Goal: Task Accomplishment & Management: Manage account settings

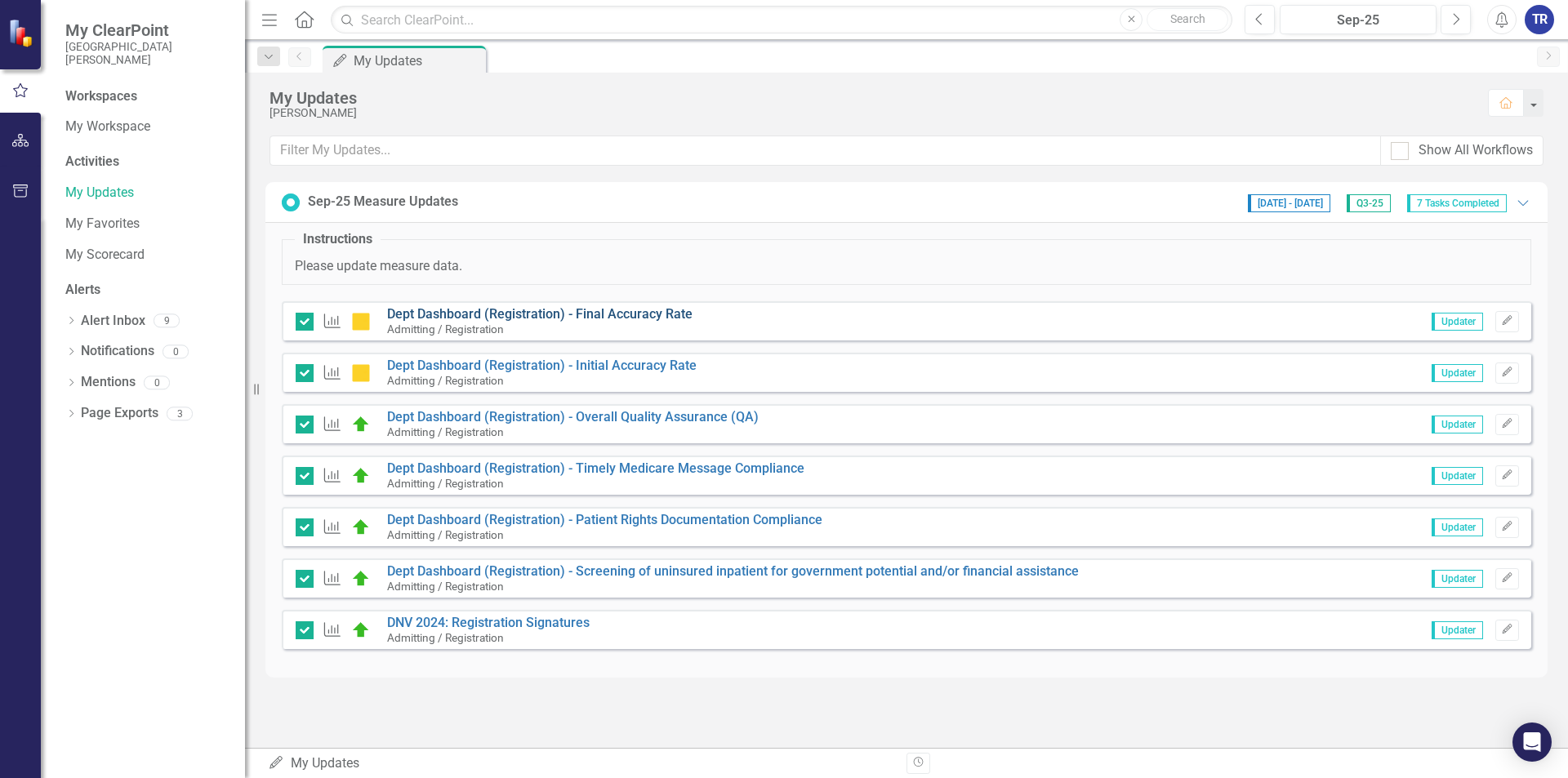
click at [498, 316] on link "Dept Dashboard (Registration) - Final Accuracy Rate" at bounding box center [540, 314] width 305 height 16
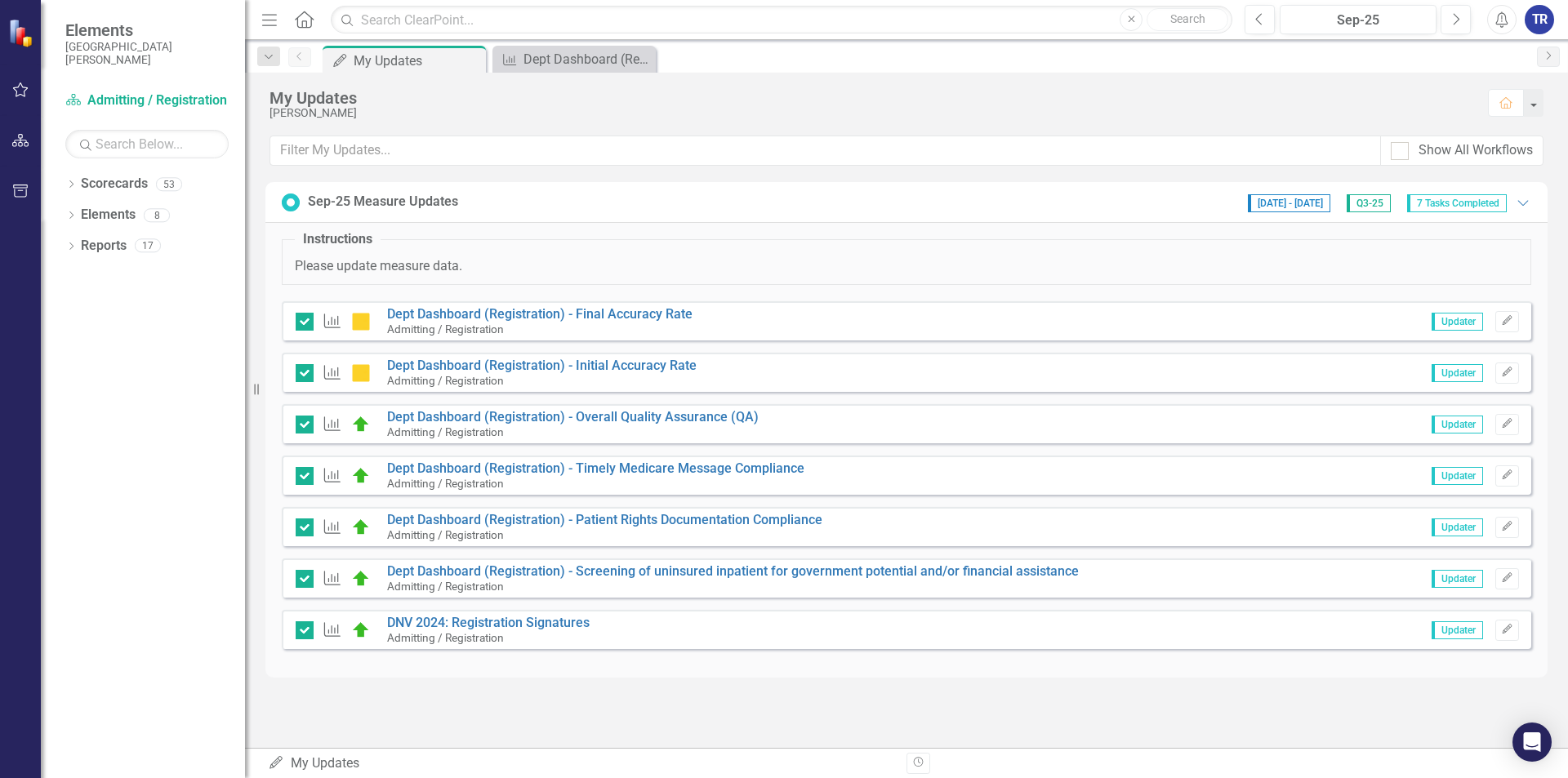
drag, startPoint x: 412, startPoint y: 54, endPoint x: 1443, endPoint y: 222, distance: 1044.6
click at [423, 56] on div "My Updates" at bounding box center [418, 61] width 128 height 21
click at [1453, 202] on span "7 Tasks Completed" at bounding box center [1457, 203] width 100 height 18
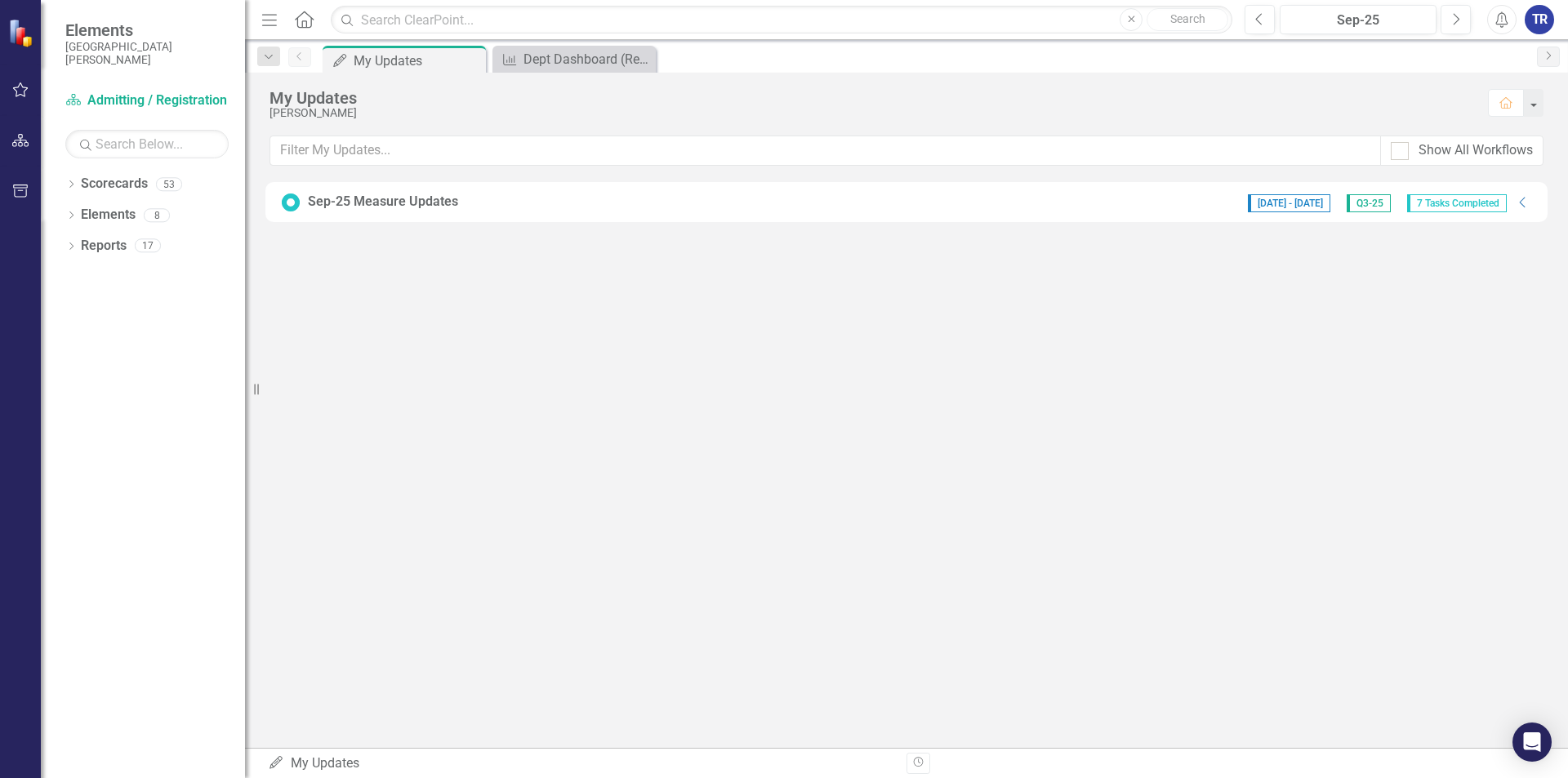
click at [388, 209] on div "Sep-25 Measure Updates" at bounding box center [383, 202] width 150 height 19
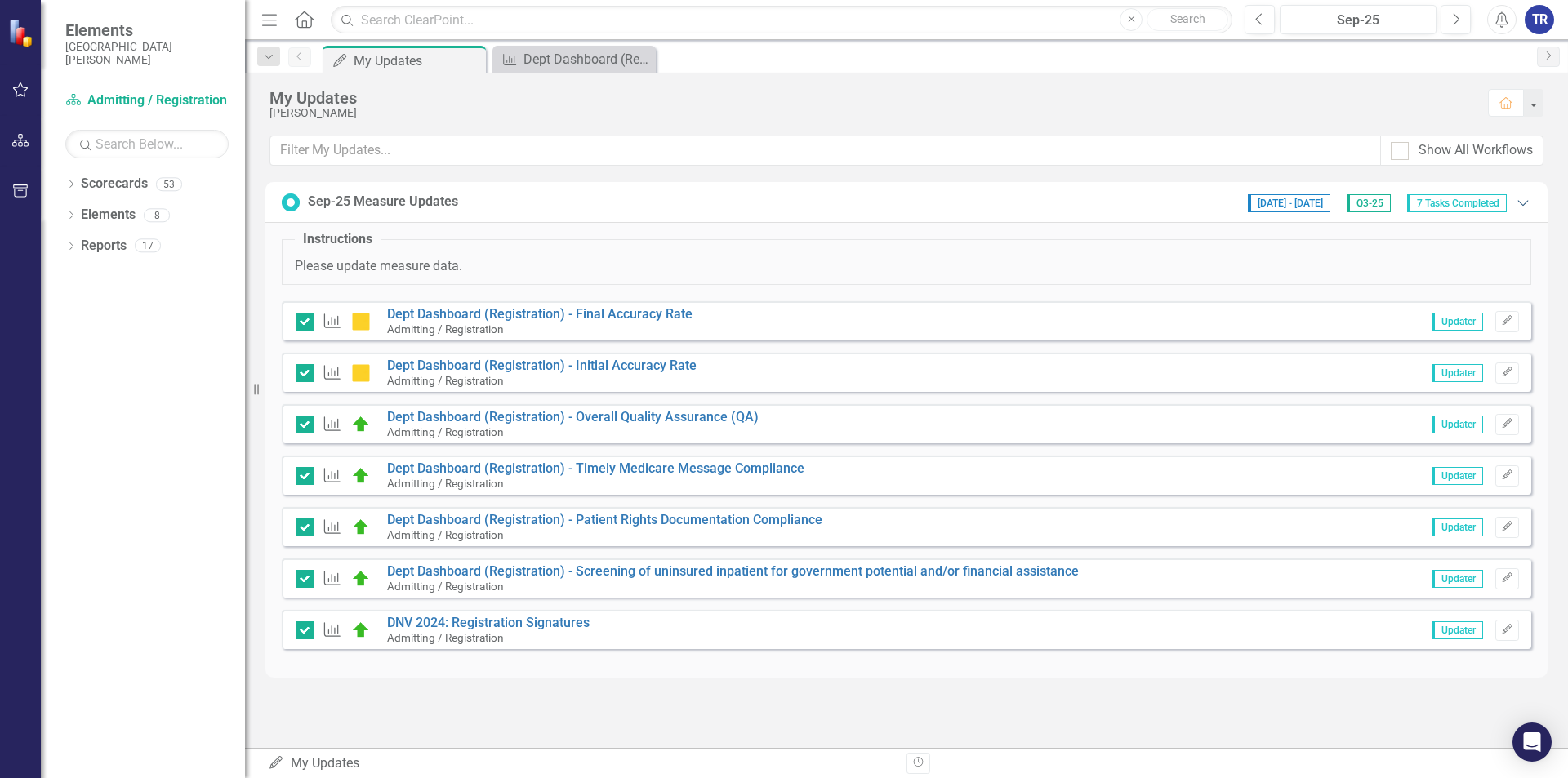
click at [1521, 203] on icon "Expanded" at bounding box center [1523, 203] width 17 height 13
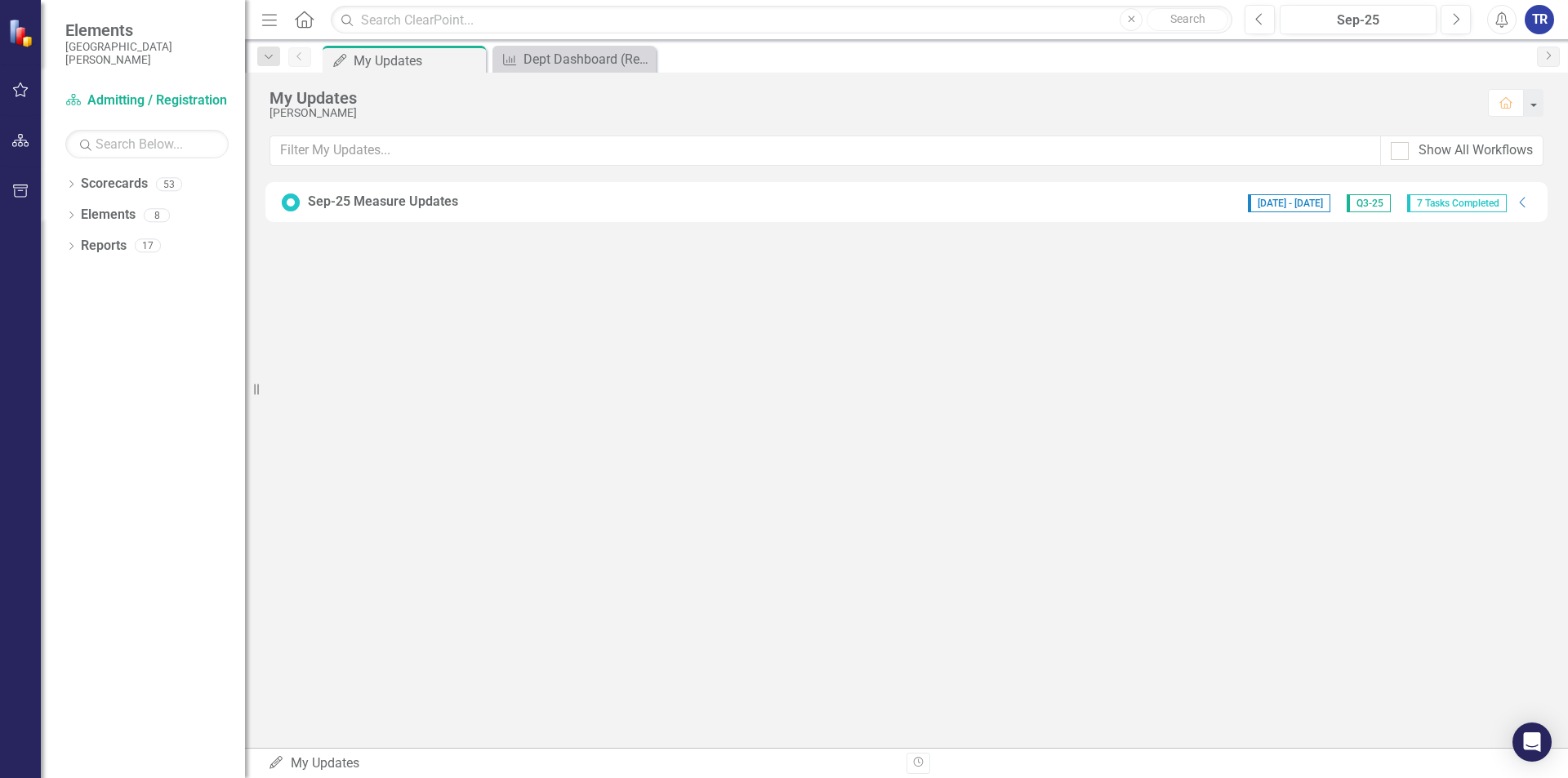
click at [1501, 198] on span "7 Tasks Completed" at bounding box center [1457, 203] width 100 height 18
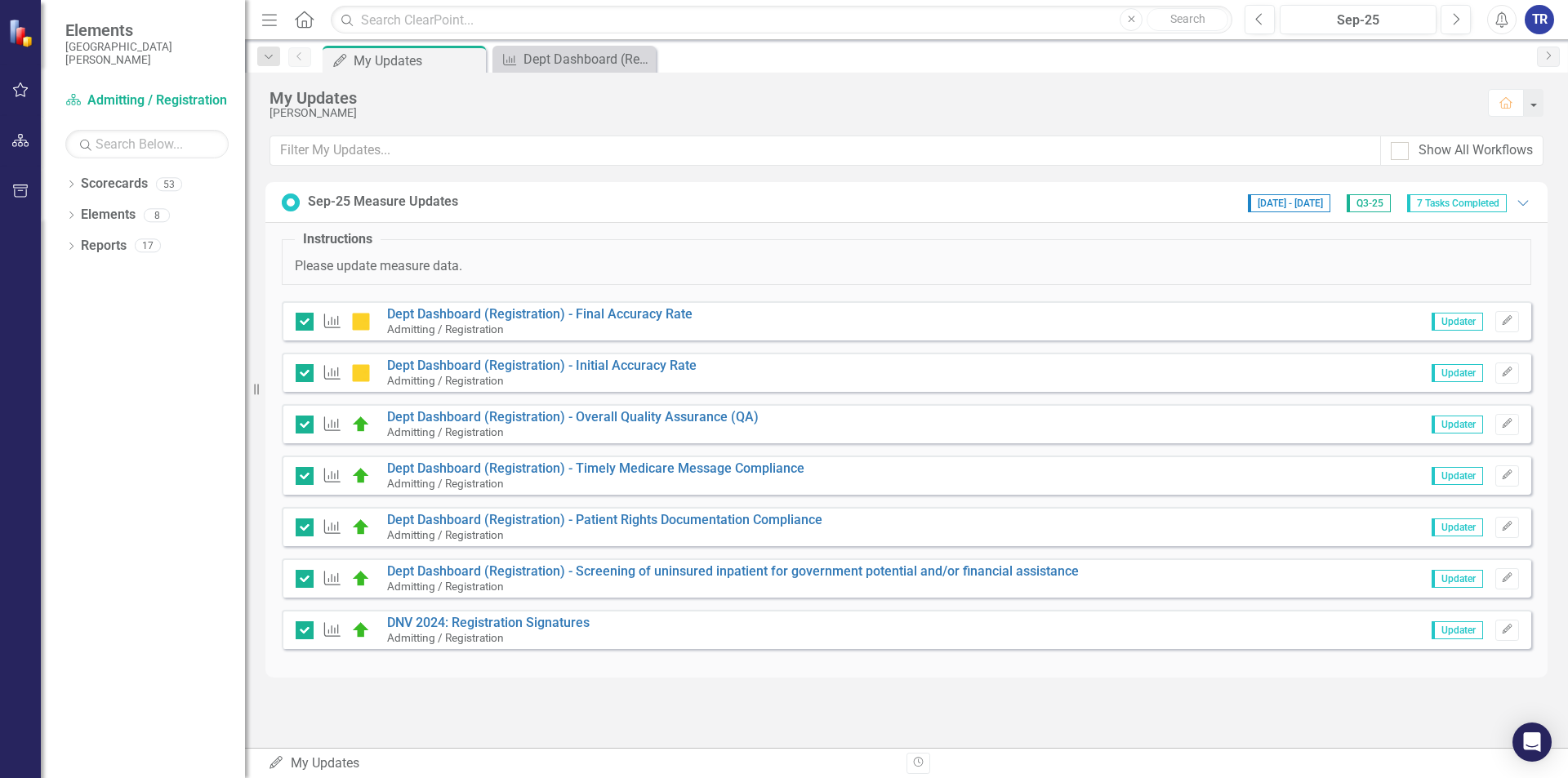
click at [1483, 207] on span "7 Tasks Completed" at bounding box center [1457, 203] width 100 height 18
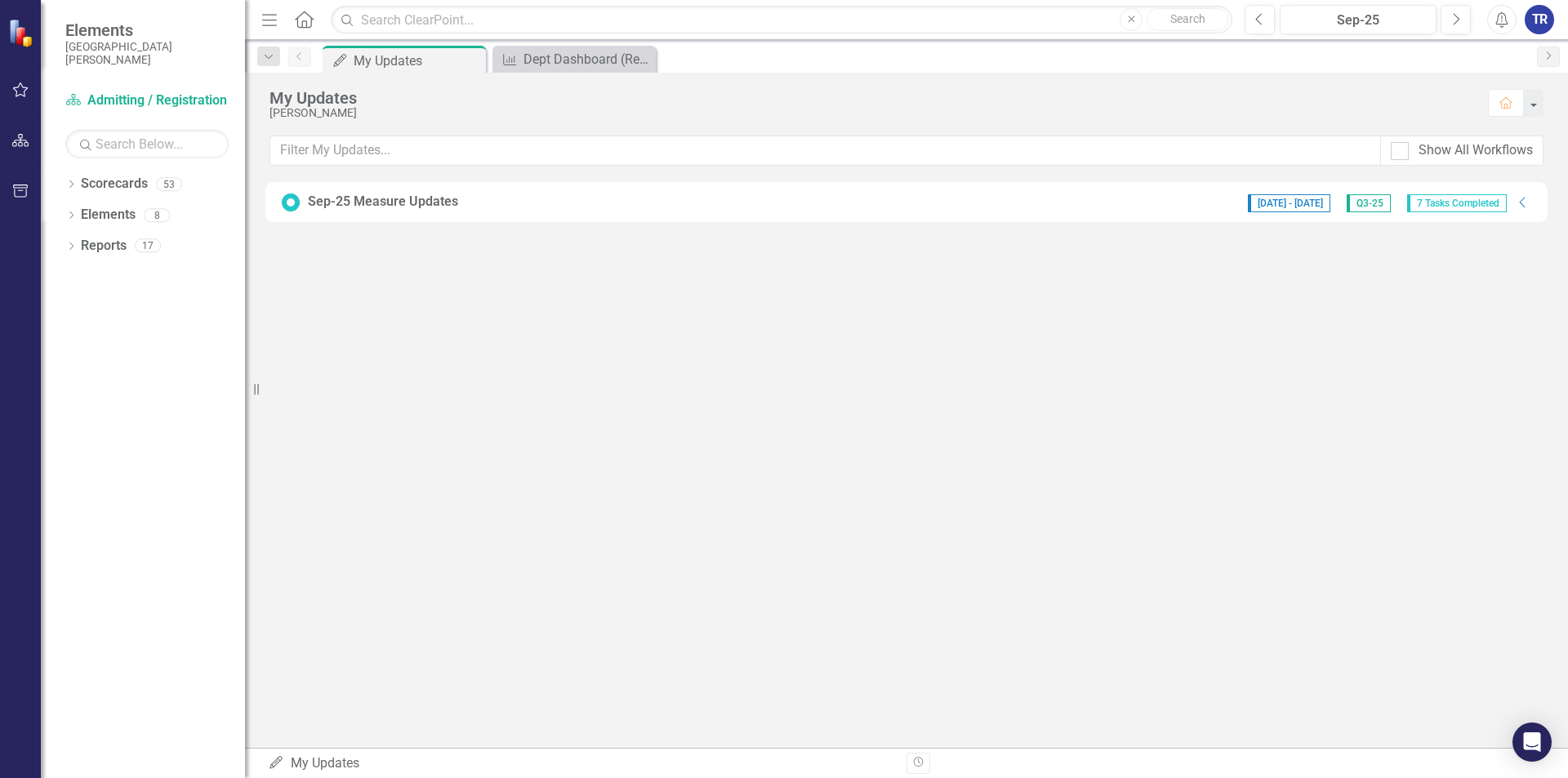
click at [1483, 208] on span "7 Tasks Completed" at bounding box center [1457, 203] width 100 height 18
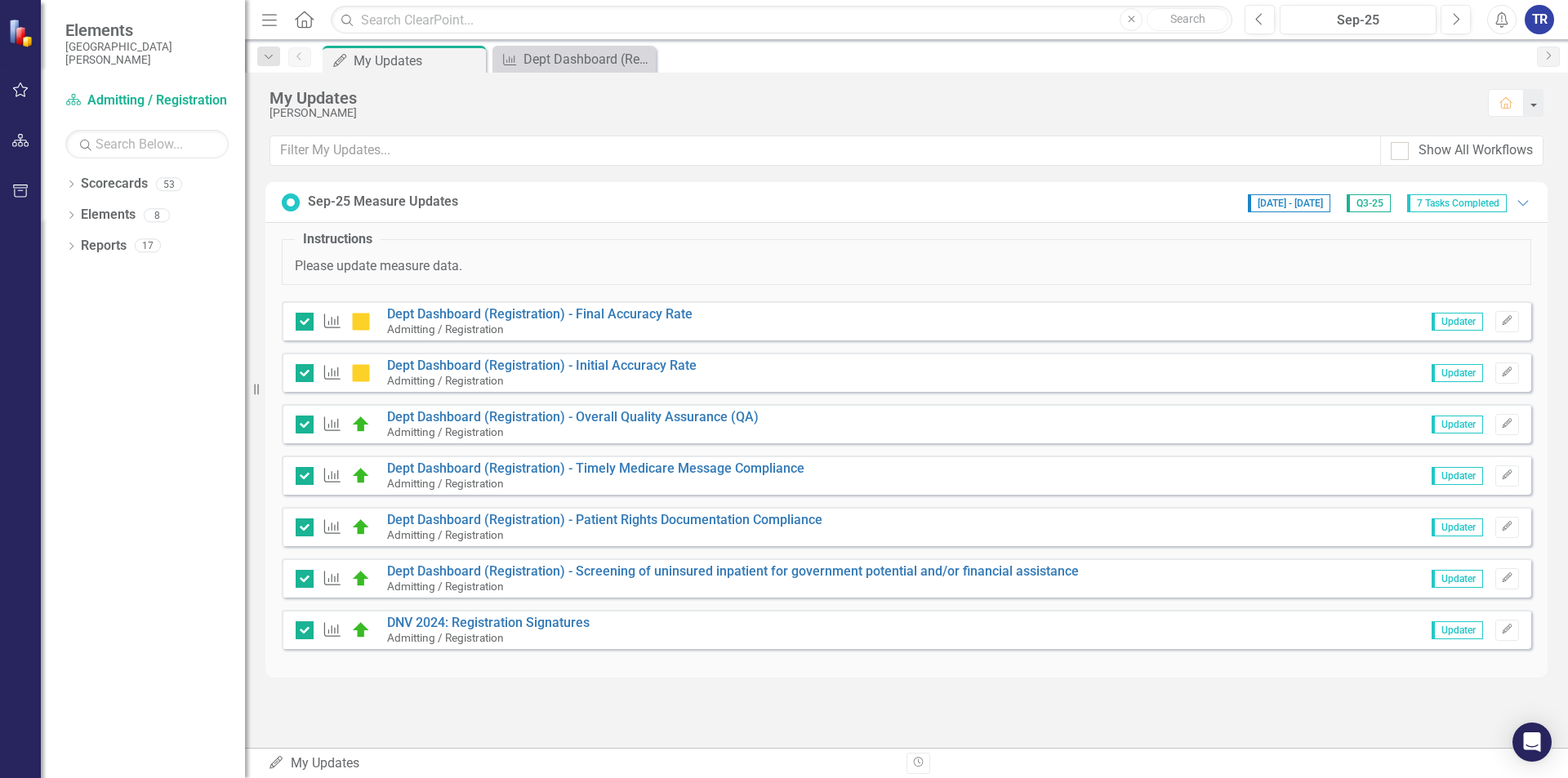
click at [1377, 206] on span "Q3-25" at bounding box center [1368, 203] width 44 height 18
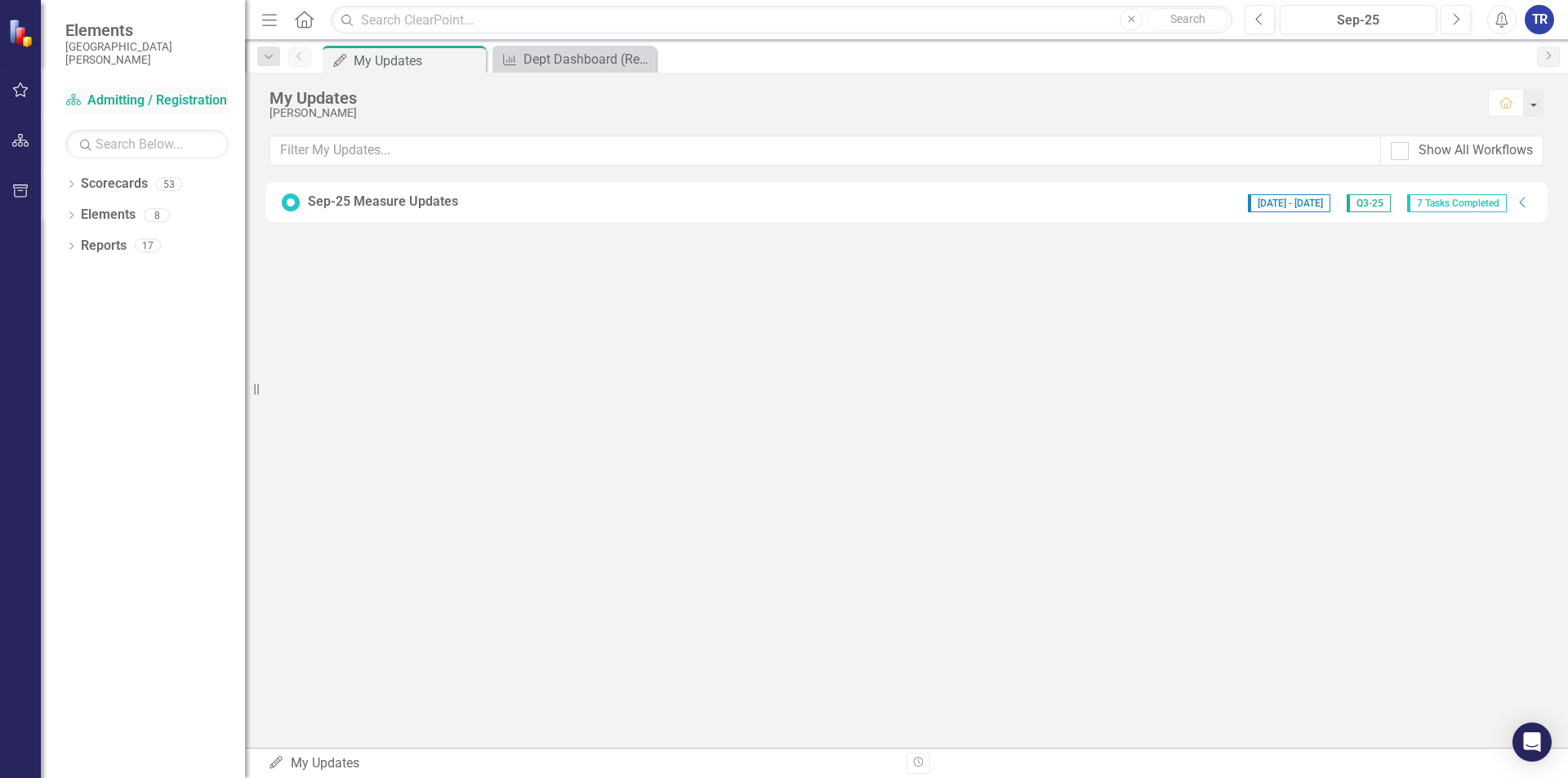
click at [99, 97] on link "Scorecard Admitting / Registration" at bounding box center [147, 100] width 164 height 19
